Goal: Task Accomplishment & Management: Manage account settings

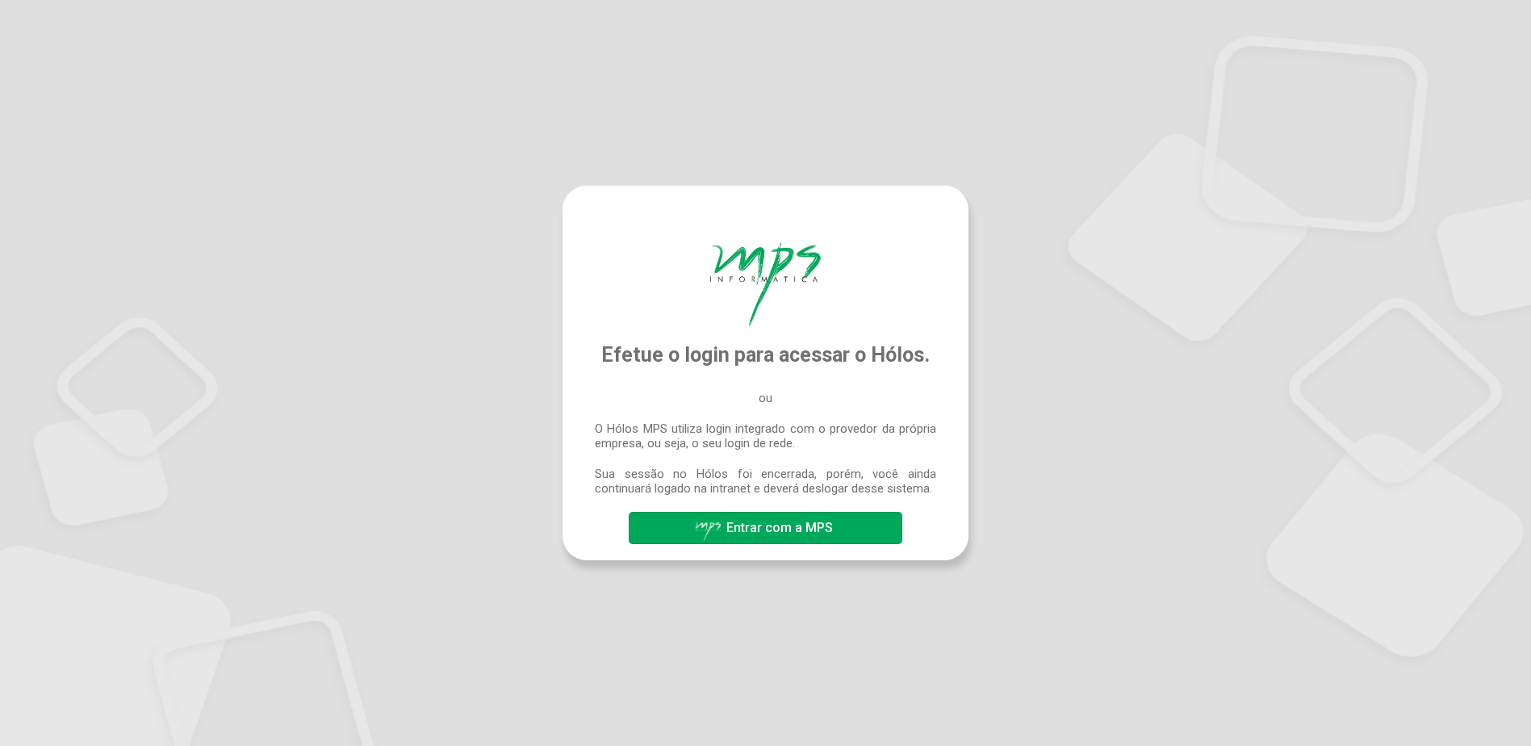
click at [769, 532] on span "Entrar com a MPS" at bounding box center [779, 527] width 107 height 15
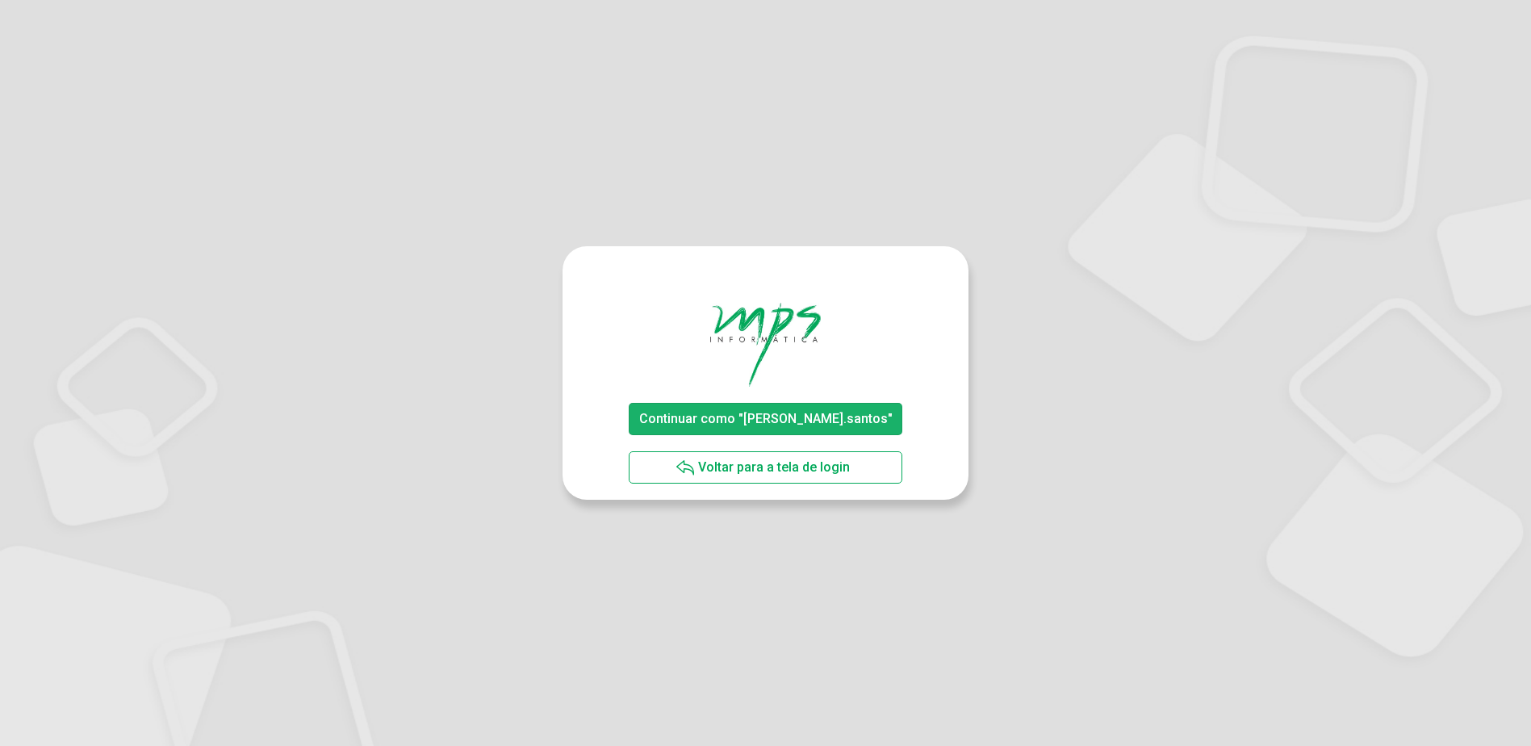
click at [770, 407] on span "Continuar como "rodrigo.santos"" at bounding box center [765, 419] width 261 height 28
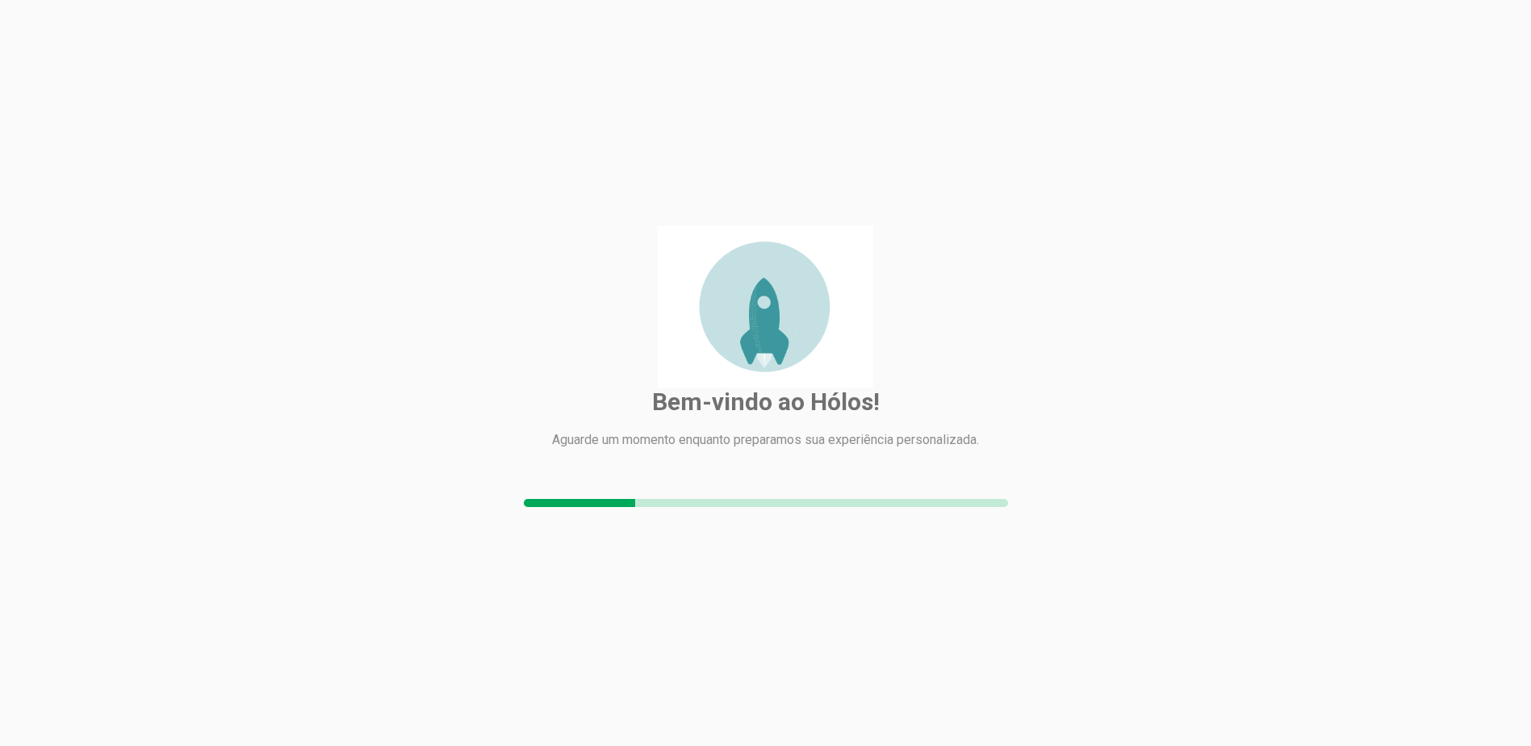
click at [724, 301] on img at bounding box center [765, 306] width 215 height 161
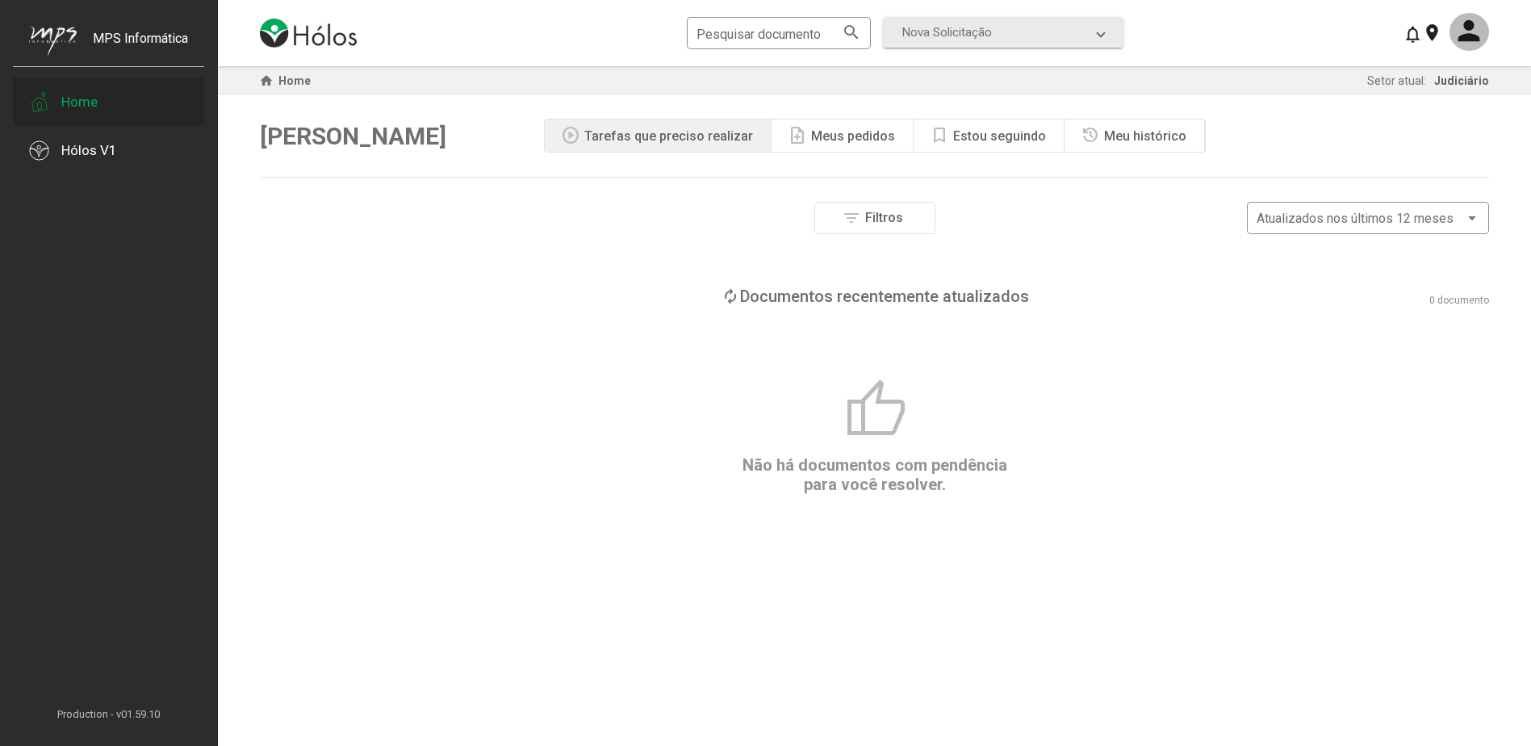
click at [112, 109] on div "Home" at bounding box center [108, 101] width 191 height 48
click at [111, 150] on div "Hólos V1" at bounding box center [89, 150] width 56 height 16
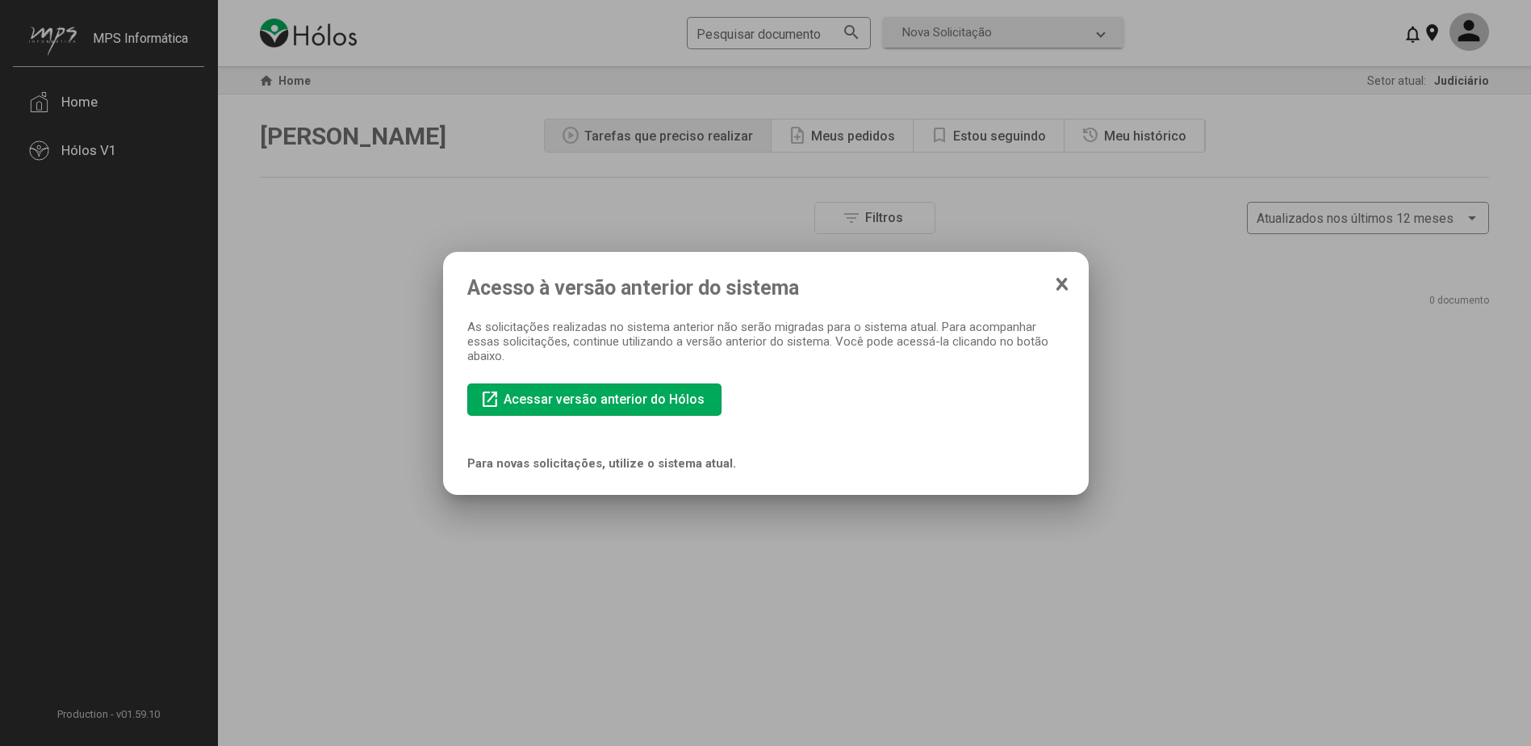
click at [1065, 278] on icon at bounding box center [1061, 283] width 8 height 10
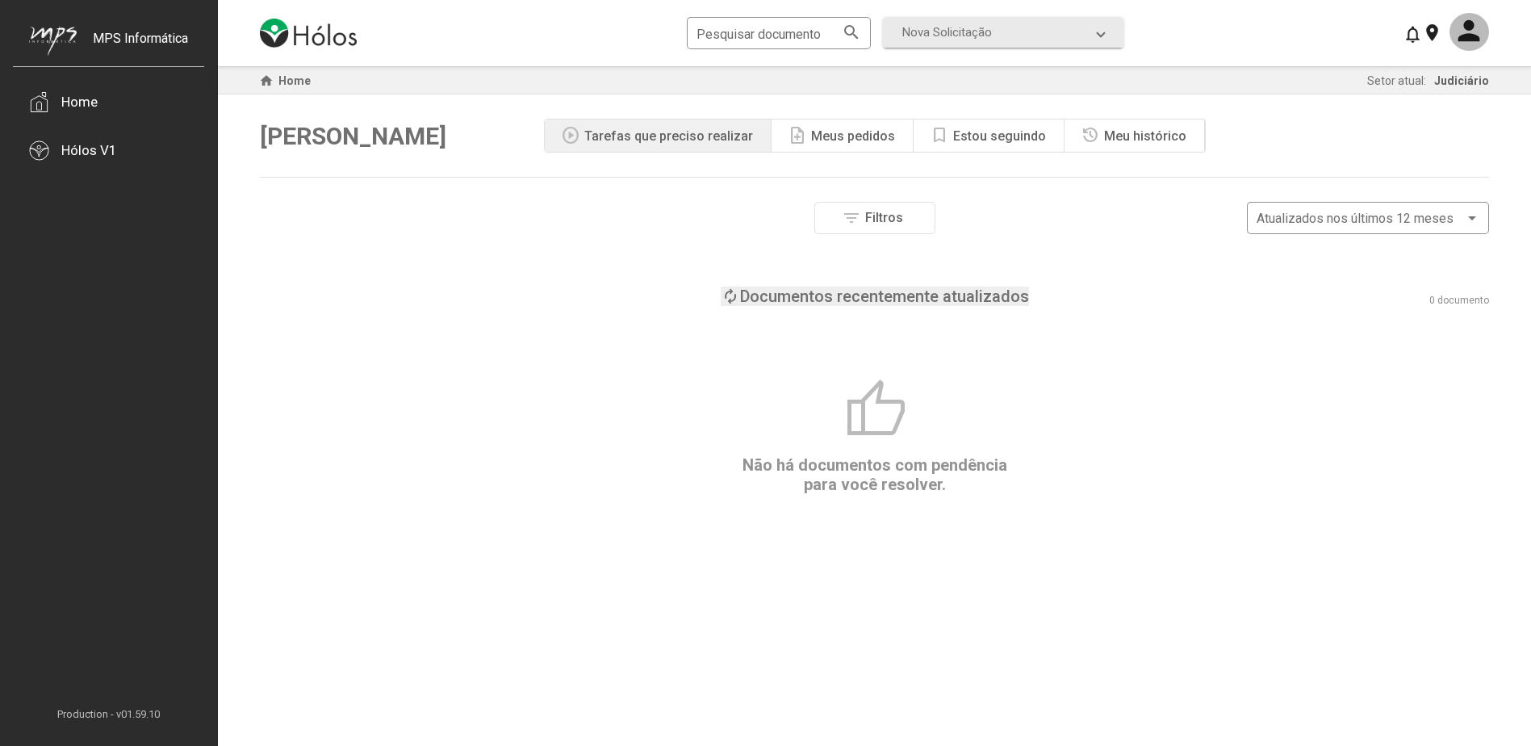
click at [745, 295] on div "Documentos recentemente atualizados" at bounding box center [884, 295] width 289 height 19
click at [765, 297] on div "Documentos parados há mais tempo" at bounding box center [885, 295] width 270 height 19
click at [771, 299] on div "Documentos recentemente atualizados" at bounding box center [884, 295] width 289 height 19
click at [826, 132] on div "Meus pedidos" at bounding box center [853, 135] width 84 height 15
click at [986, 142] on div "Estou seguindo" at bounding box center [999, 135] width 93 height 15
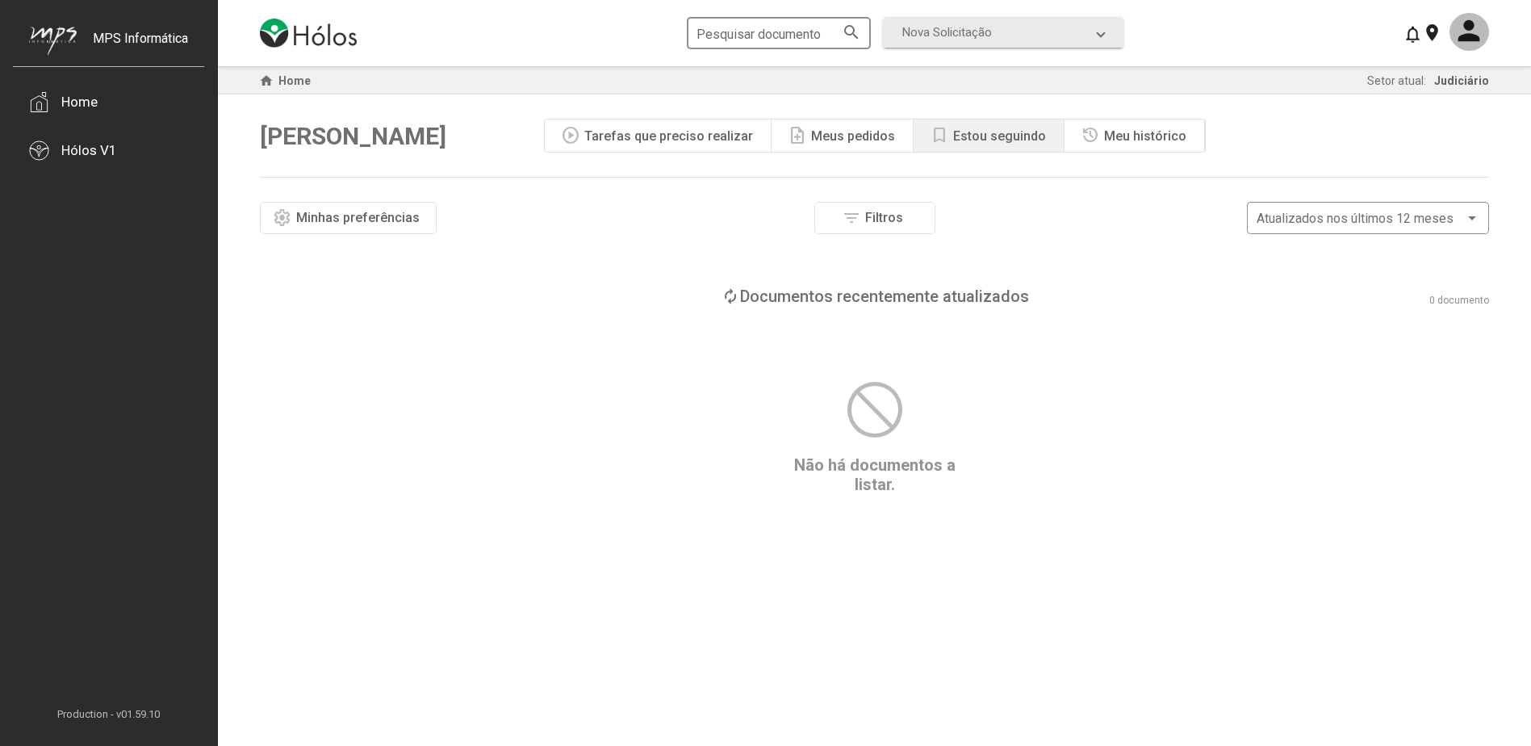
click at [745, 33] on input "Pesquisar documento" at bounding box center [770, 34] width 148 height 15
click at [1030, 44] on mat-expansion-panel-header "Nova Solicitação" at bounding box center [1003, 32] width 240 height 31
click at [968, 306] on div "settings Minhas preferências Filtros Número do documento Tipo de etapa atual Ap…" at bounding box center [874, 348] width 1229 height 292
click at [974, 303] on div "Documentos recentemente atualizados" at bounding box center [884, 295] width 289 height 19
click at [1080, 292] on div "loop Documentos parados há mais tempo 0 documento" at bounding box center [874, 295] width 1229 height 19
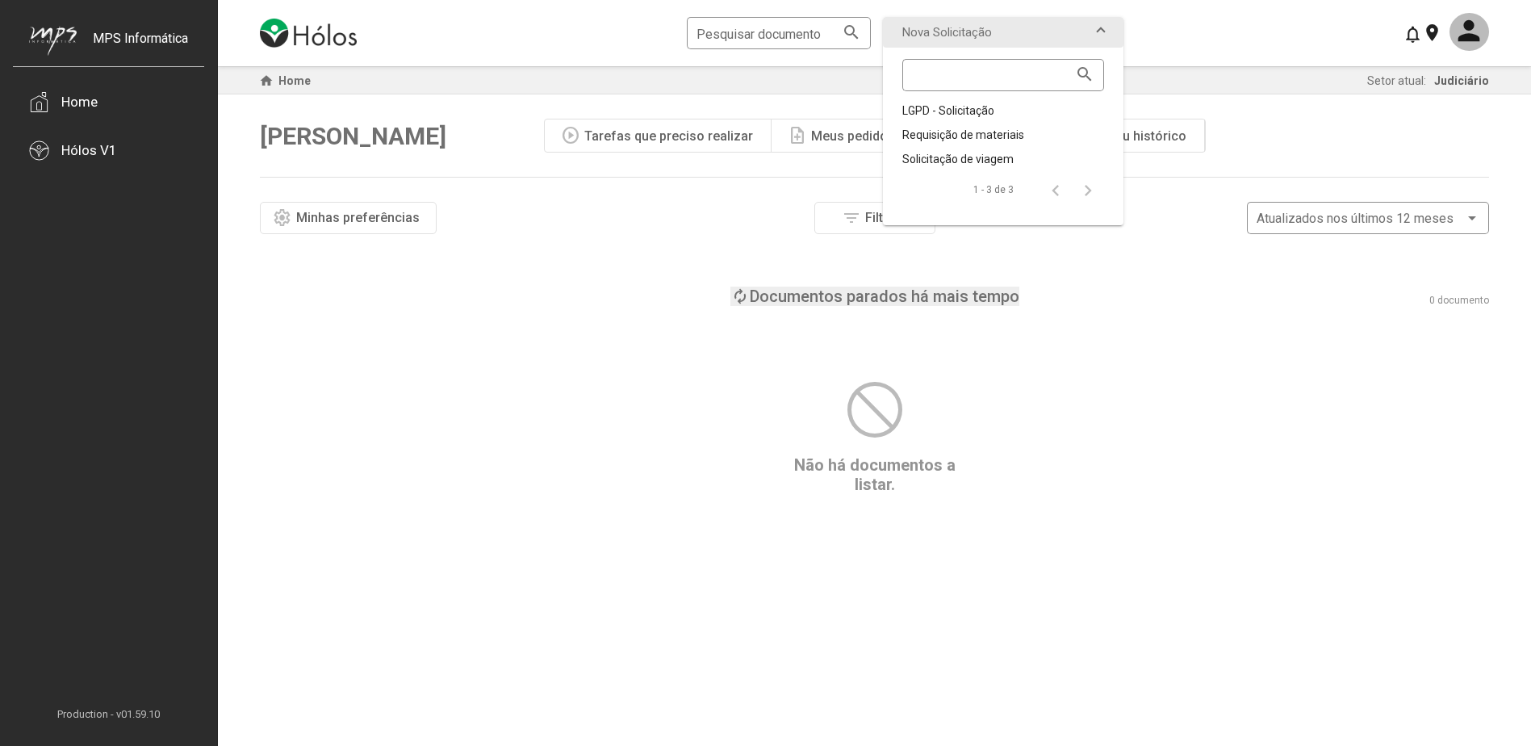
click at [1340, 142] on div "Olá, Rodrigo play_circle Tarefas que preciso realizar note_add Meus pedidos boo…" at bounding box center [874, 135] width 1229 height 82
click at [1461, 33] on mat-icon at bounding box center [1469, 32] width 40 height 38
click at [1450, 72] on button "Meu perfil" at bounding box center [1441, 80] width 95 height 39
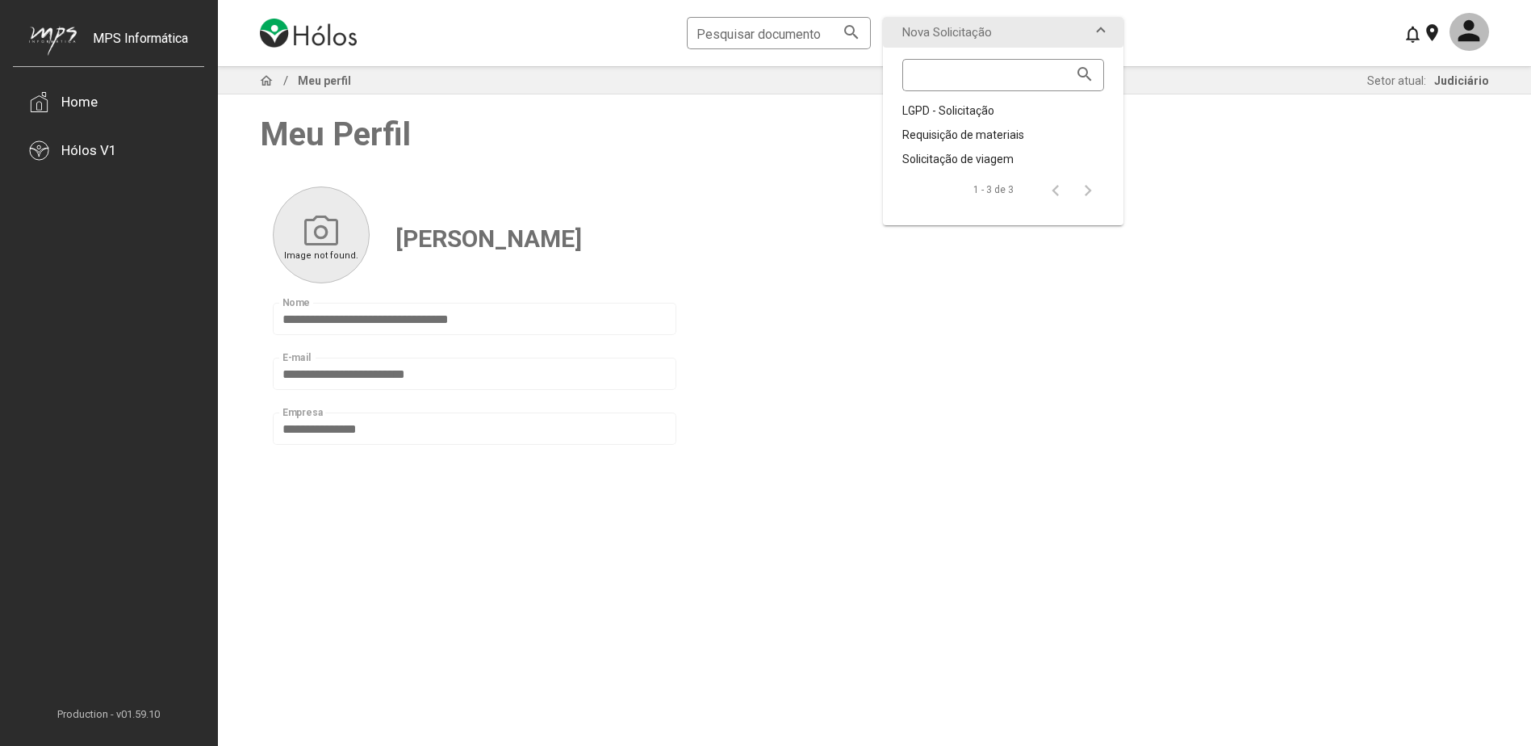
click at [1292, 199] on div "**********" at bounding box center [874, 263] width 1229 height 395
click at [1060, 34] on span "Nova Solicitação" at bounding box center [999, 32] width 195 height 15
click at [1474, 48] on mat-icon at bounding box center [1469, 32] width 40 height 38
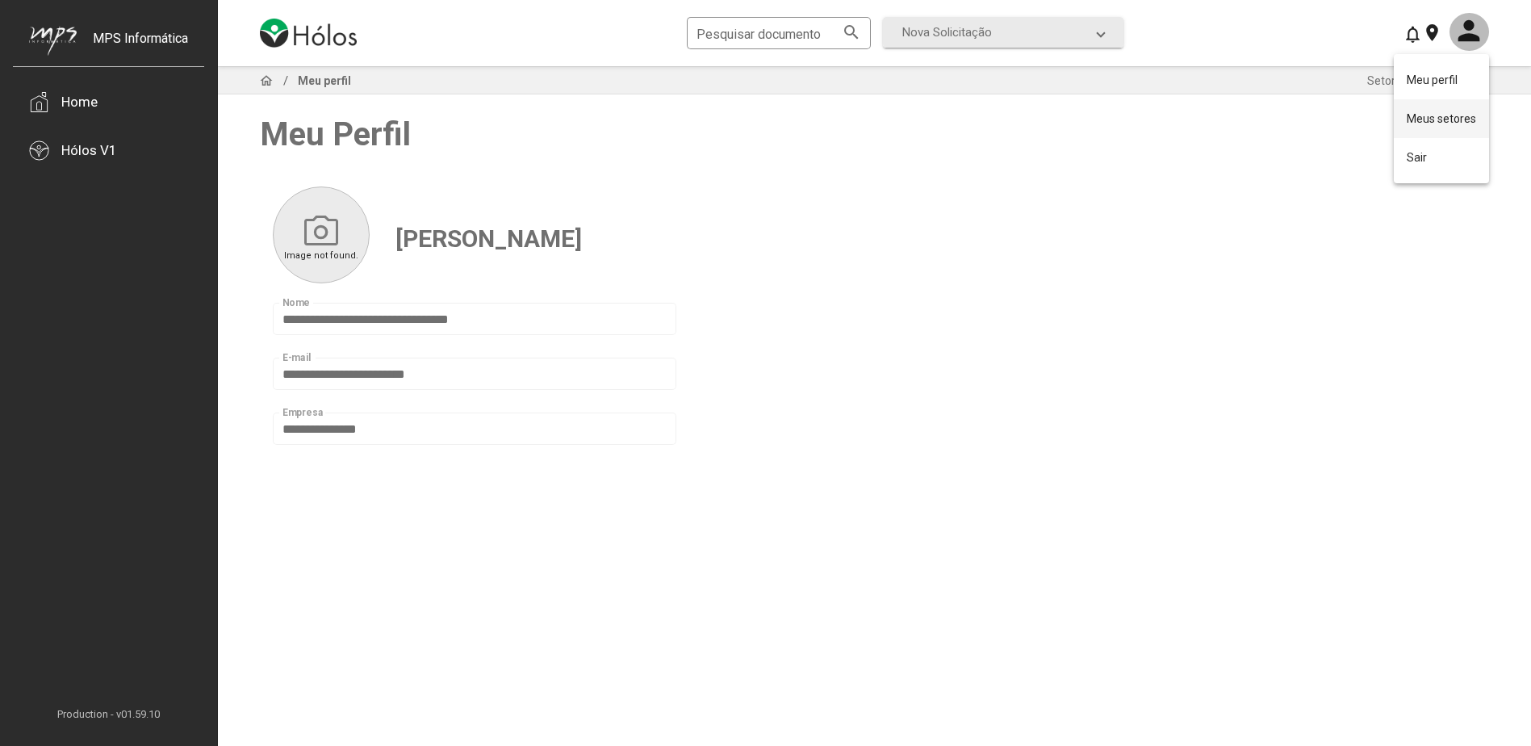
click at [1461, 123] on button "Meus setores" at bounding box center [1441, 118] width 95 height 39
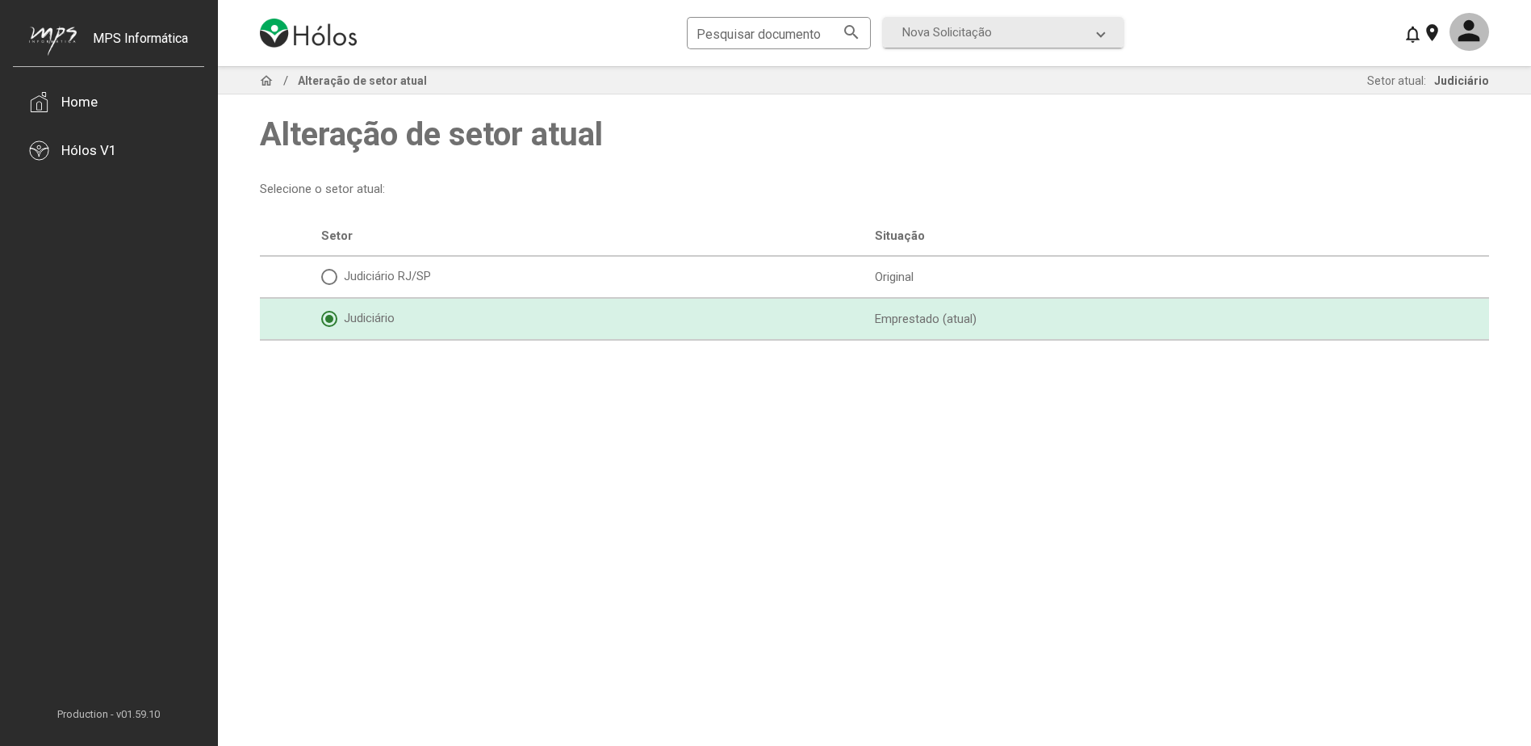
click at [130, 38] on div "MPS Informática" at bounding box center [140, 51] width 95 height 40
click at [271, 77] on mat-icon "home" at bounding box center [266, 80] width 19 height 19
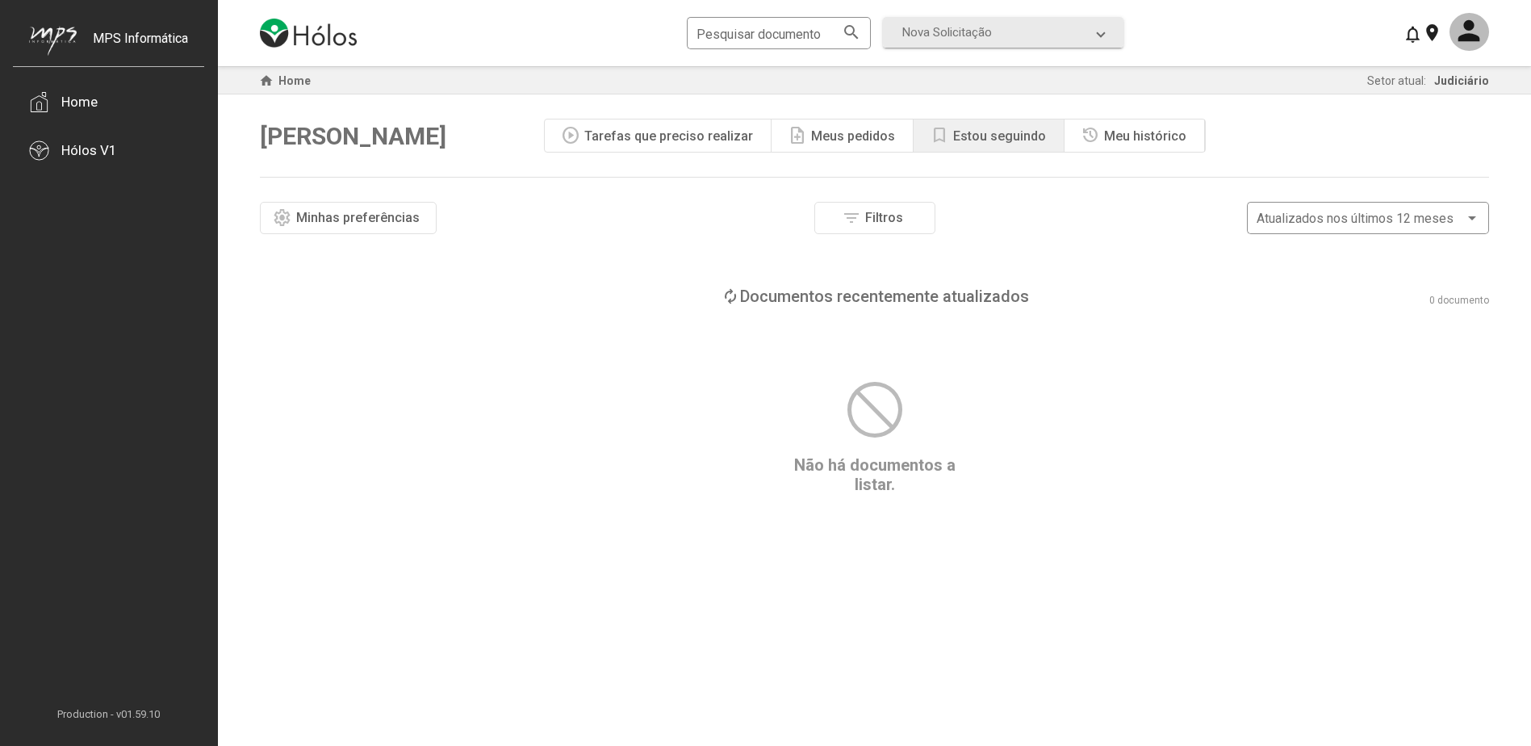
click at [330, 228] on span "settings Minhas preferências" at bounding box center [348, 218] width 151 height 28
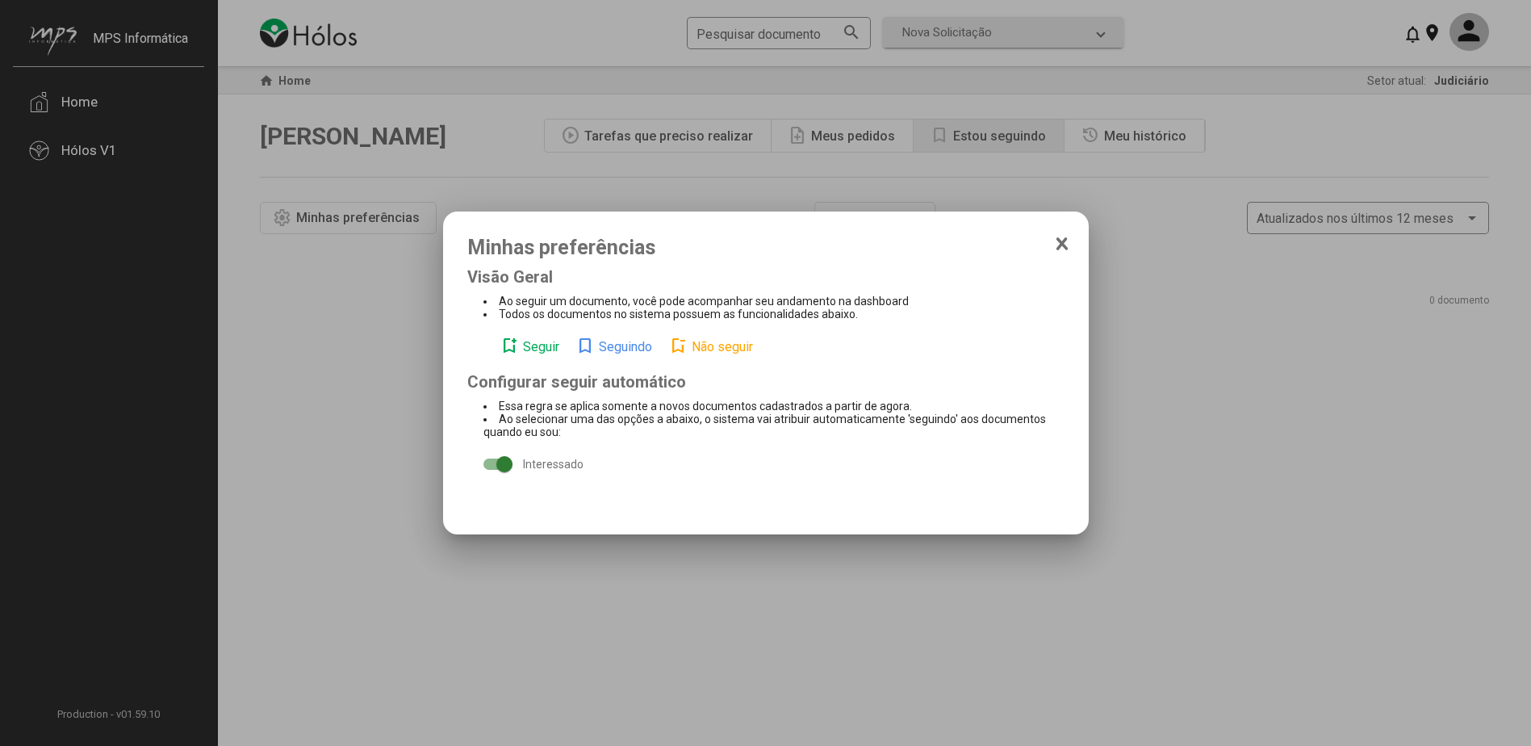
click at [1059, 247] on icon at bounding box center [1061, 243] width 8 height 10
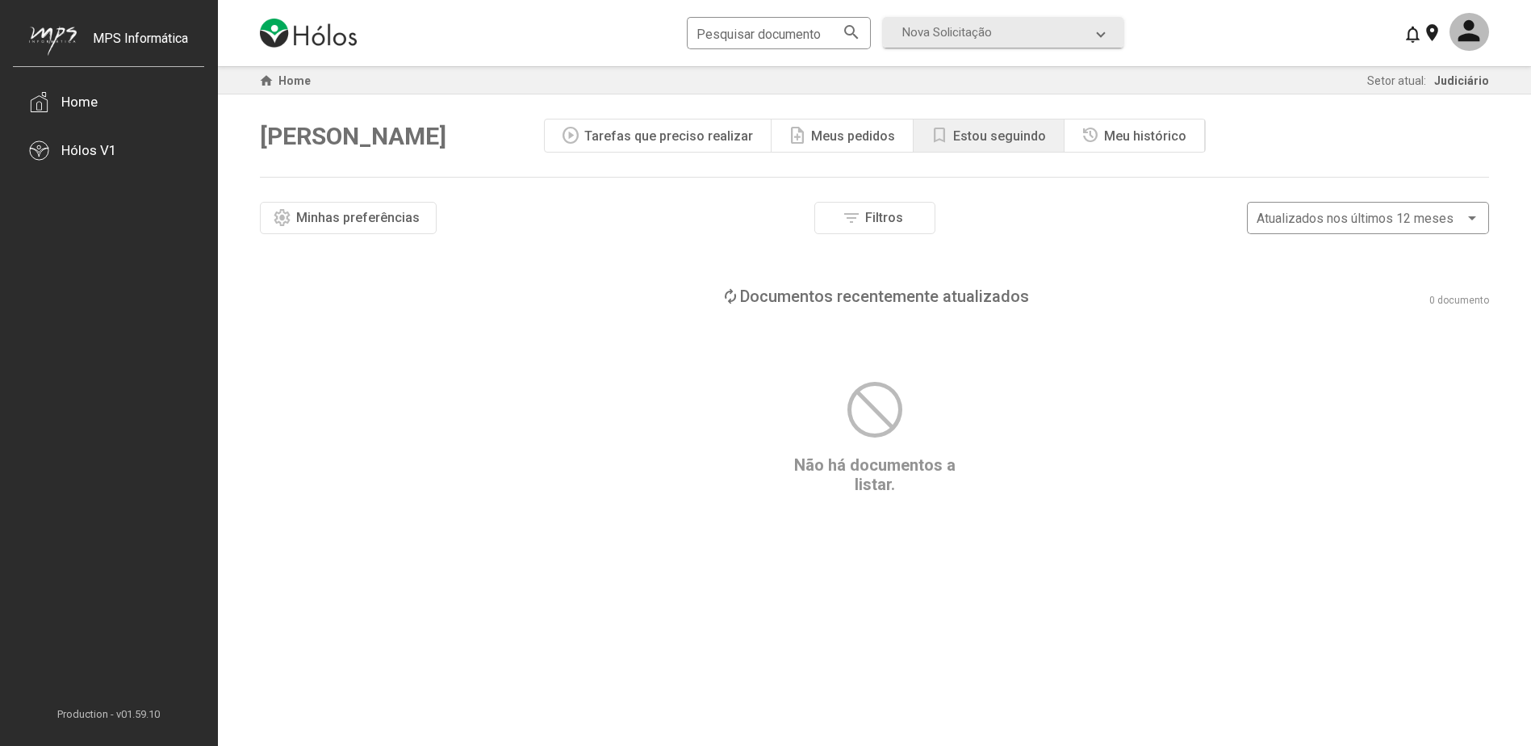
click at [512, 424] on div "block Não há documentos a listar." at bounding box center [874, 435] width 1229 height 117
click at [627, 132] on div "Tarefas que preciso realizar" at bounding box center [668, 135] width 169 height 15
click at [853, 146] on div "note_add Meus pedidos" at bounding box center [842, 135] width 142 height 32
click at [953, 133] on div "Estou seguindo" at bounding box center [999, 135] width 93 height 15
click at [1129, 146] on div "history Meu histórico" at bounding box center [1134, 135] width 140 height 32
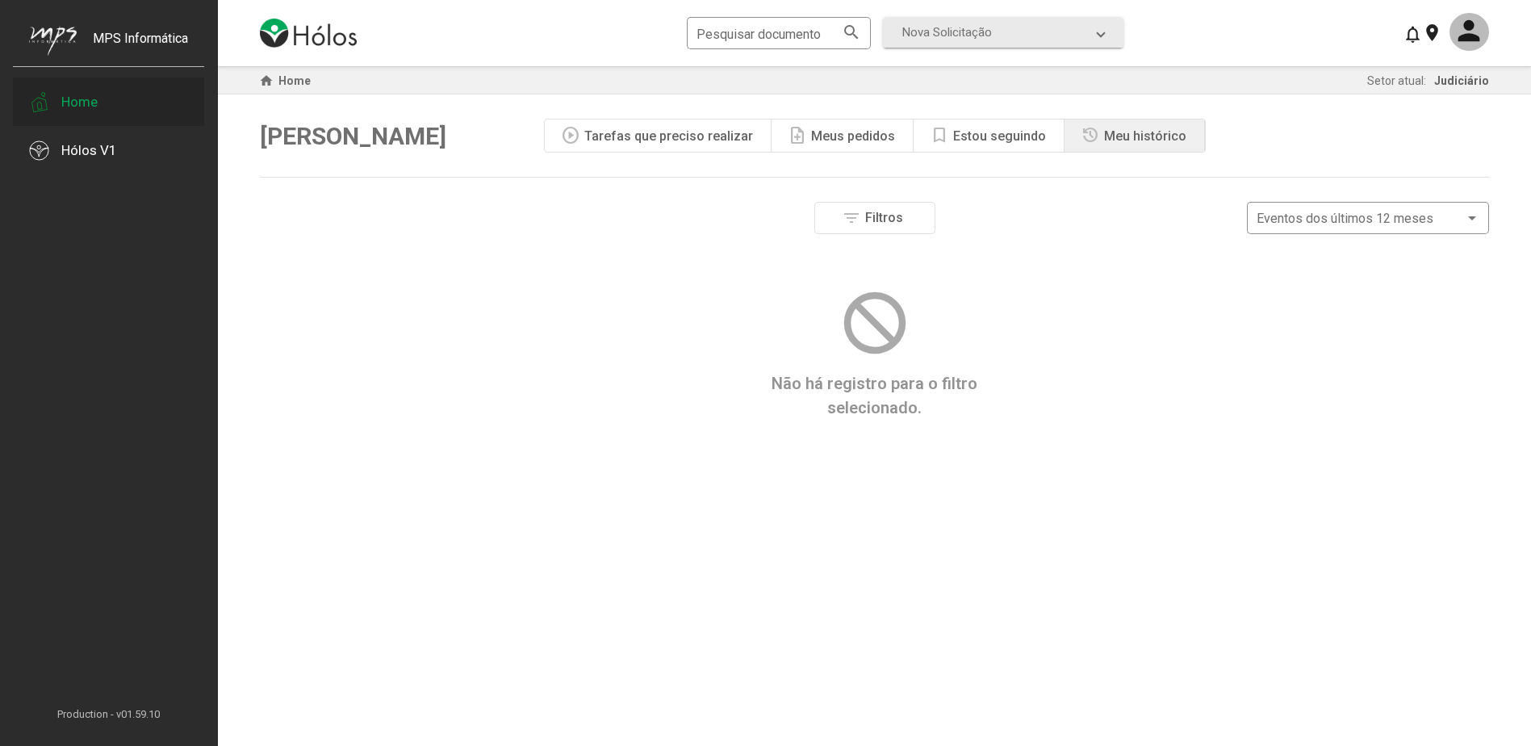
click at [119, 105] on div "Home" at bounding box center [108, 101] width 191 height 48
click at [128, 40] on div "MPS Informática" at bounding box center [140, 51] width 95 height 40
click at [1415, 40] on mat-icon at bounding box center [1412, 33] width 19 height 19
click at [1286, 35] on div at bounding box center [765, 373] width 1531 height 746
click at [323, 28] on img at bounding box center [308, 33] width 97 height 29
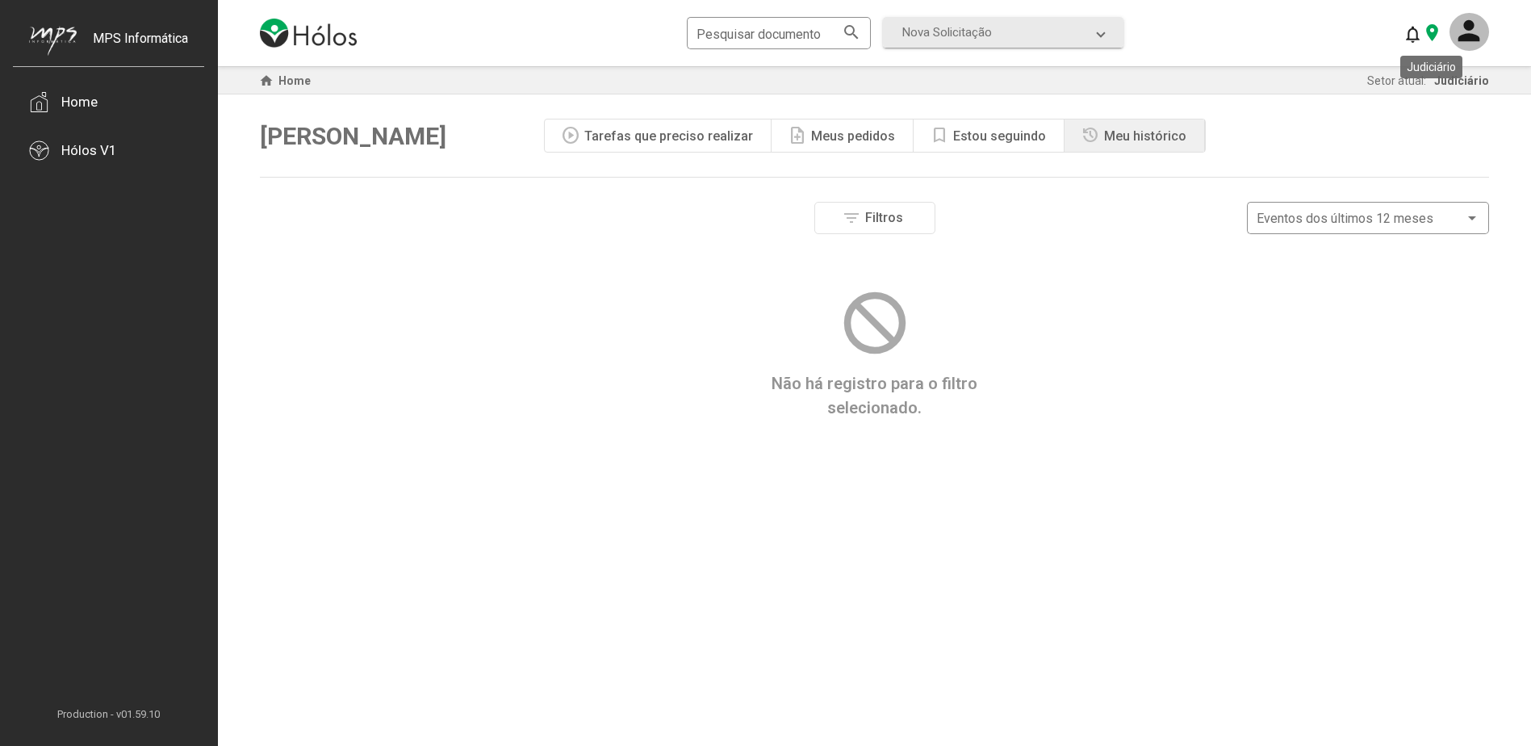
click at [1438, 31] on mat-icon "location_on" at bounding box center [1431, 32] width 19 height 19
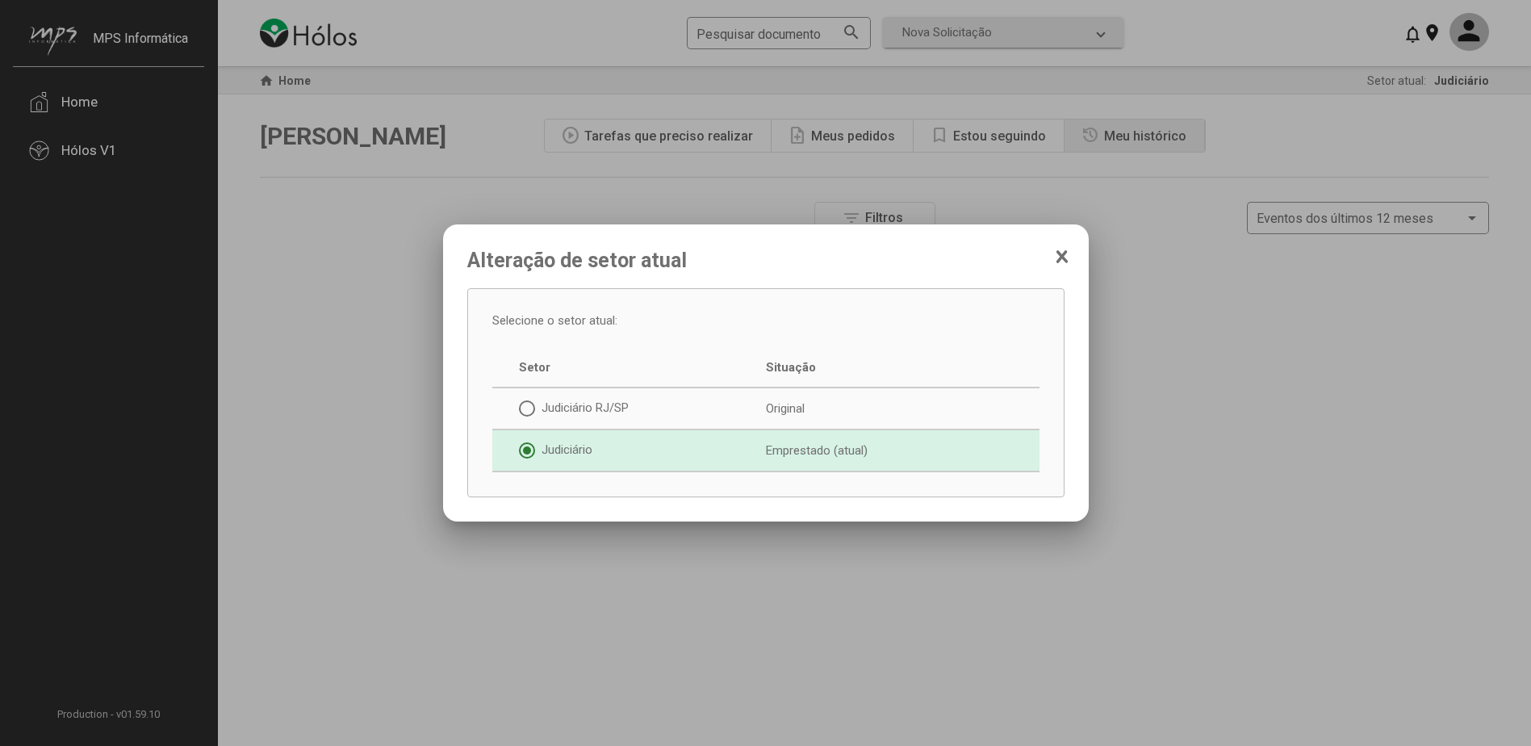
click at [1187, 281] on div at bounding box center [765, 373] width 1531 height 746
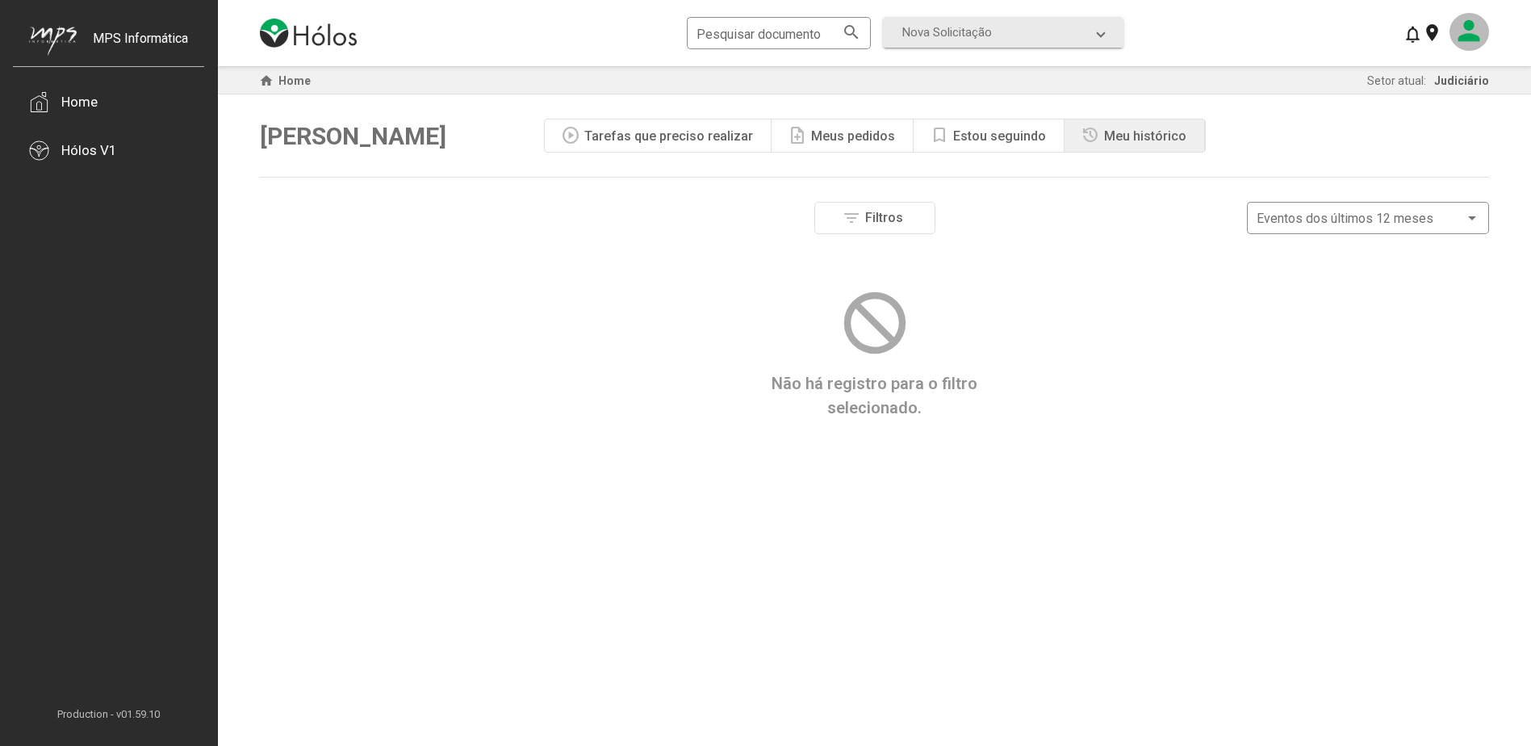
click at [1486, 30] on mat-icon at bounding box center [1469, 32] width 40 height 38
click at [1469, 89] on button "Meu perfil" at bounding box center [1441, 80] width 95 height 39
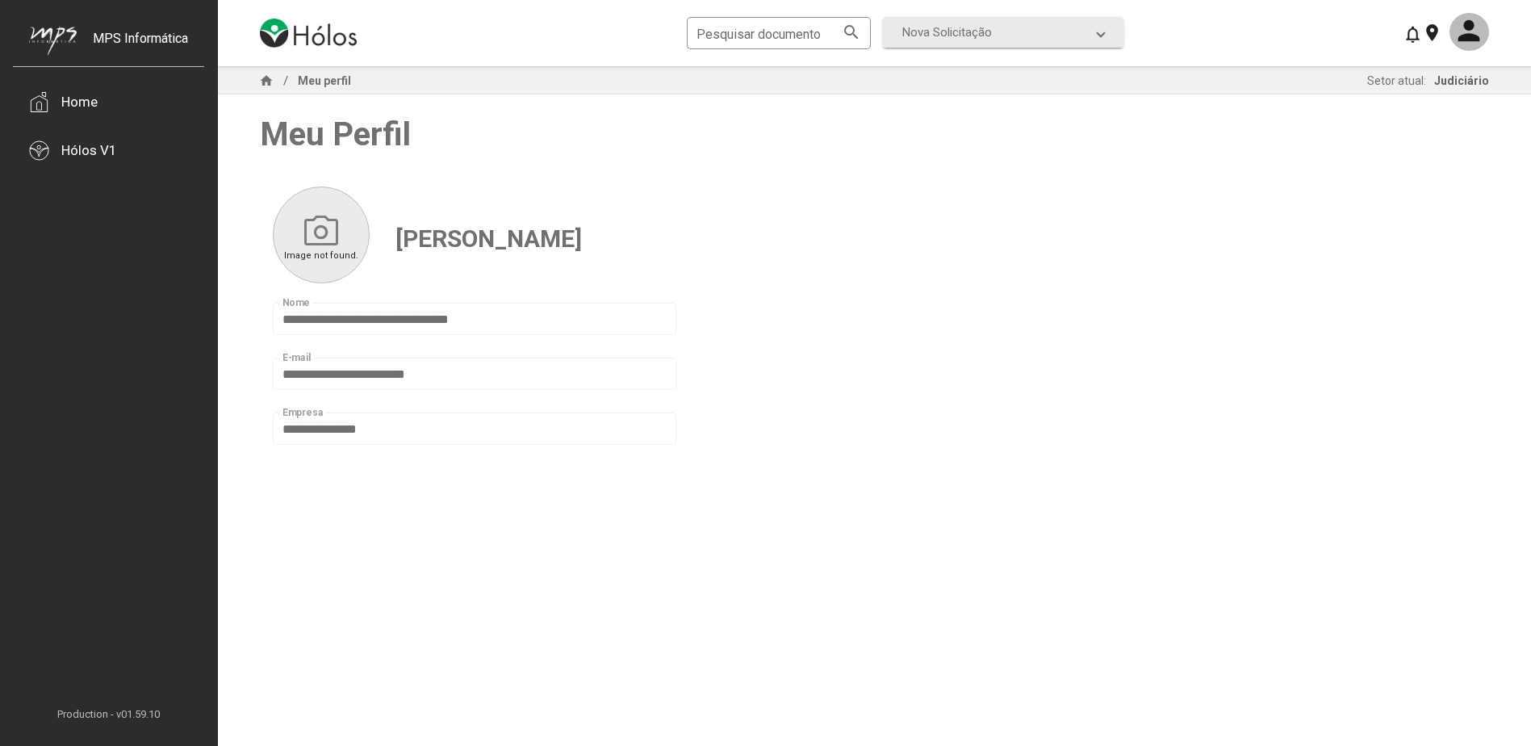
click at [267, 82] on mat-icon "home" at bounding box center [266, 80] width 19 height 19
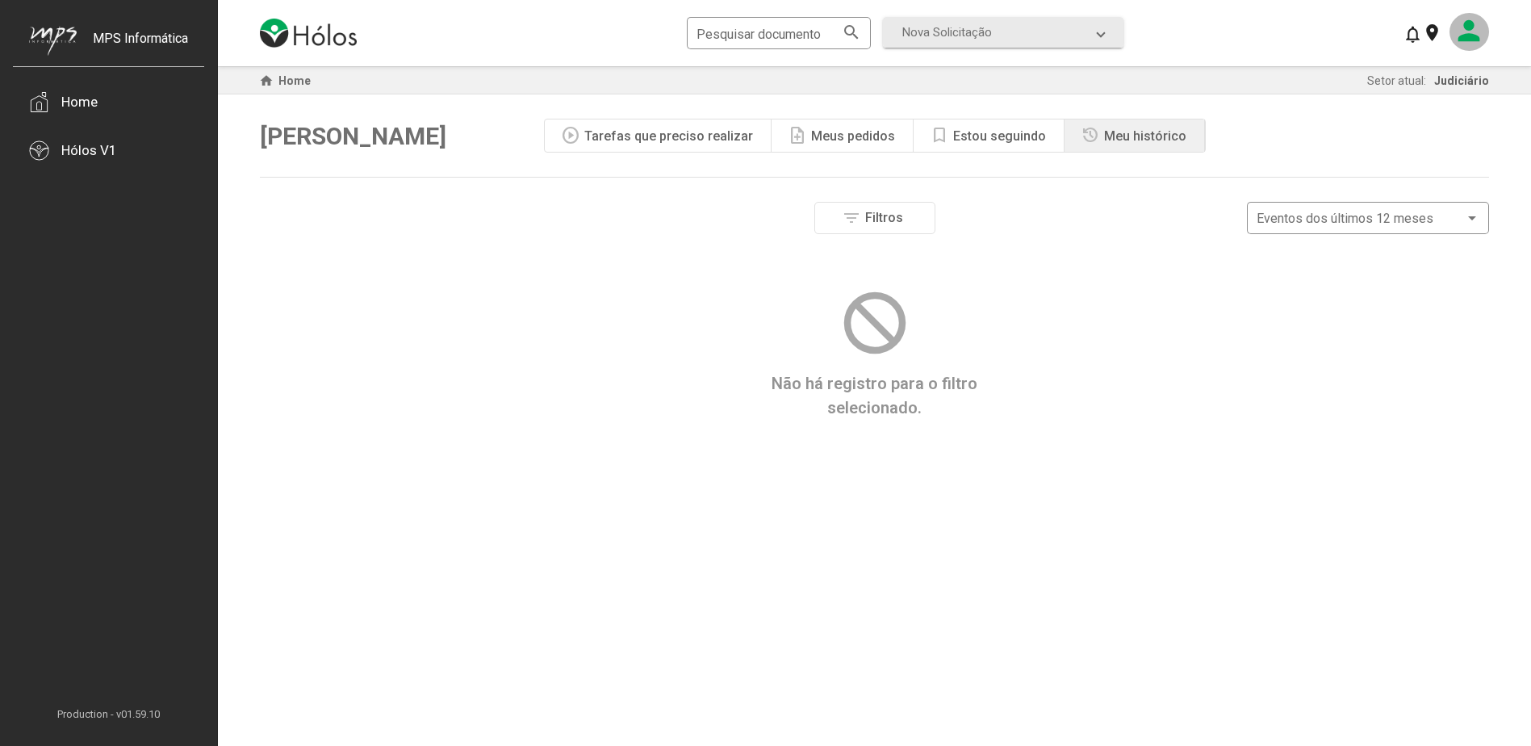
click at [1476, 44] on mat-icon at bounding box center [1469, 32] width 40 height 38
click at [1427, 87] on button "Meu perfil" at bounding box center [1441, 80] width 95 height 39
